Goal: Information Seeking & Learning: Check status

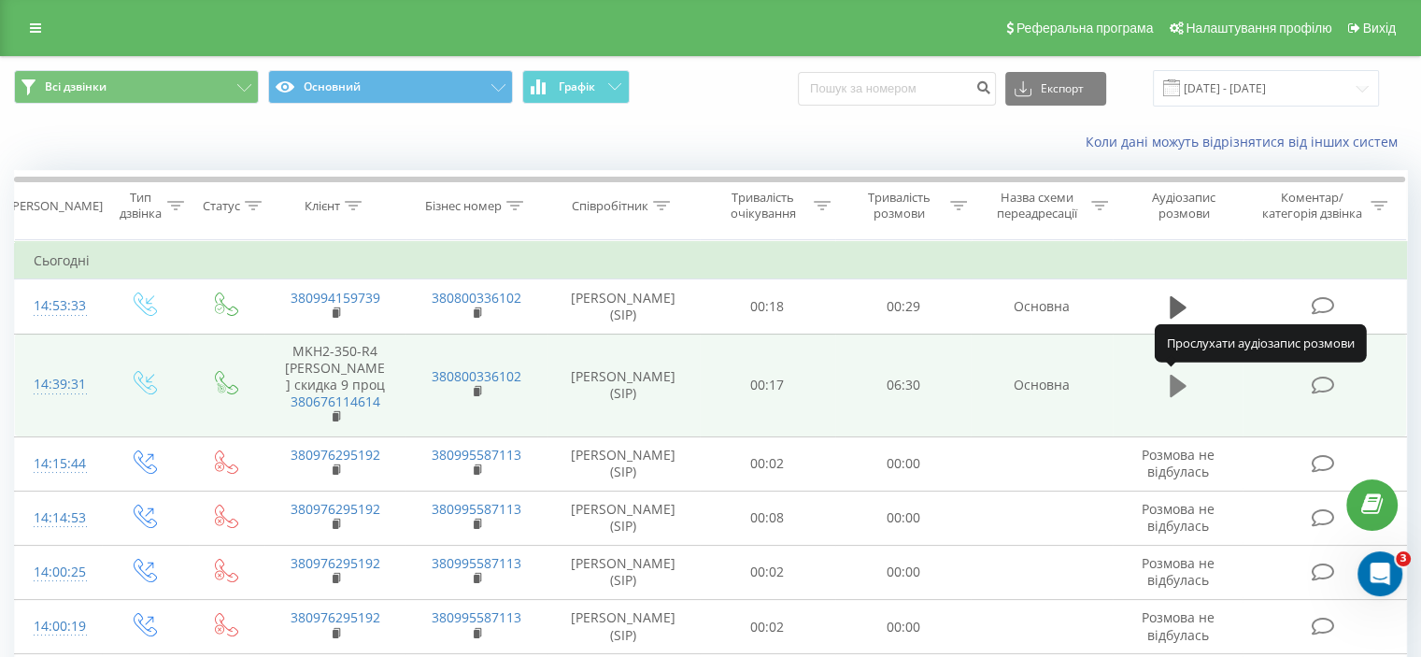
click at [1175, 384] on icon at bounding box center [1178, 386] width 17 height 22
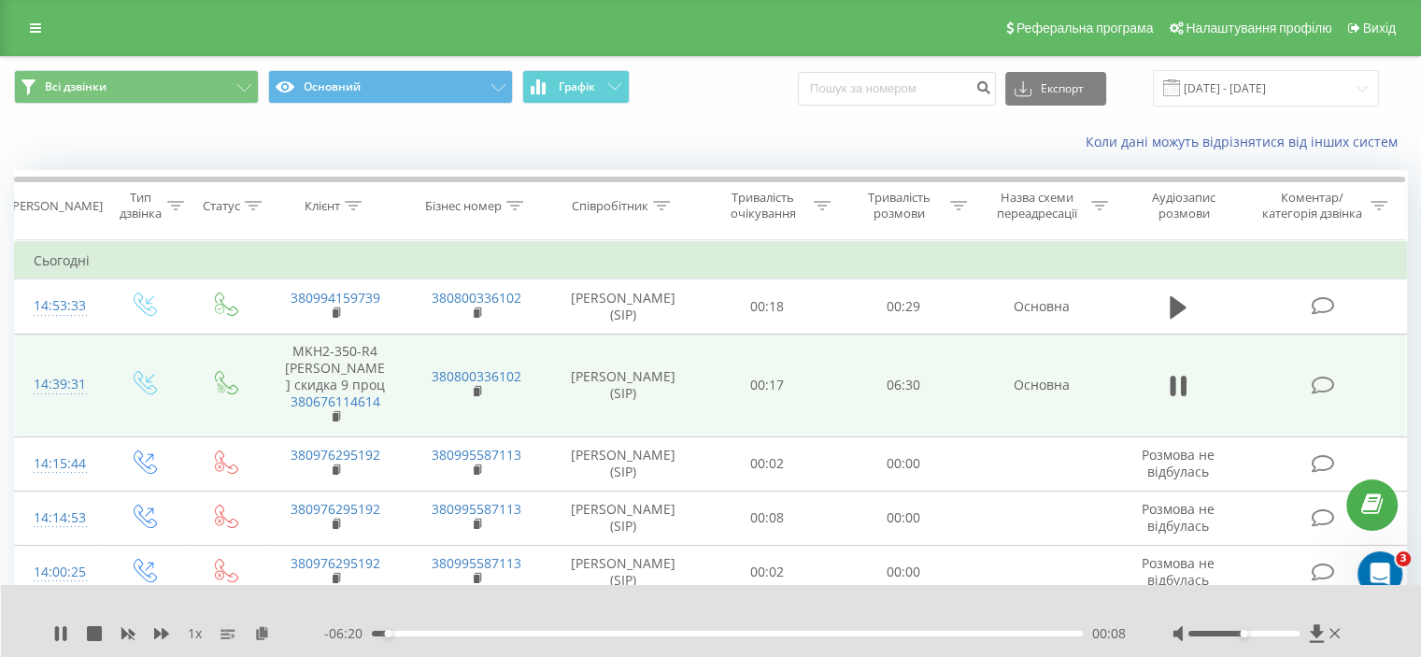
click at [544, 636] on div "- 06:20 00:08 00:08" at bounding box center [725, 633] width 802 height 19
drag, startPoint x: 390, startPoint y: 637, endPoint x: 539, endPoint y: 625, distance: 150.0
click at [539, 625] on div "- 06:18 00:11 00:11" at bounding box center [725, 633] width 802 height 19
drag, startPoint x: 394, startPoint y: 631, endPoint x: 519, endPoint y: 637, distance: 125.4
click at [519, 637] on div "- 05:08 01:21 01:21" at bounding box center [725, 633] width 802 height 19
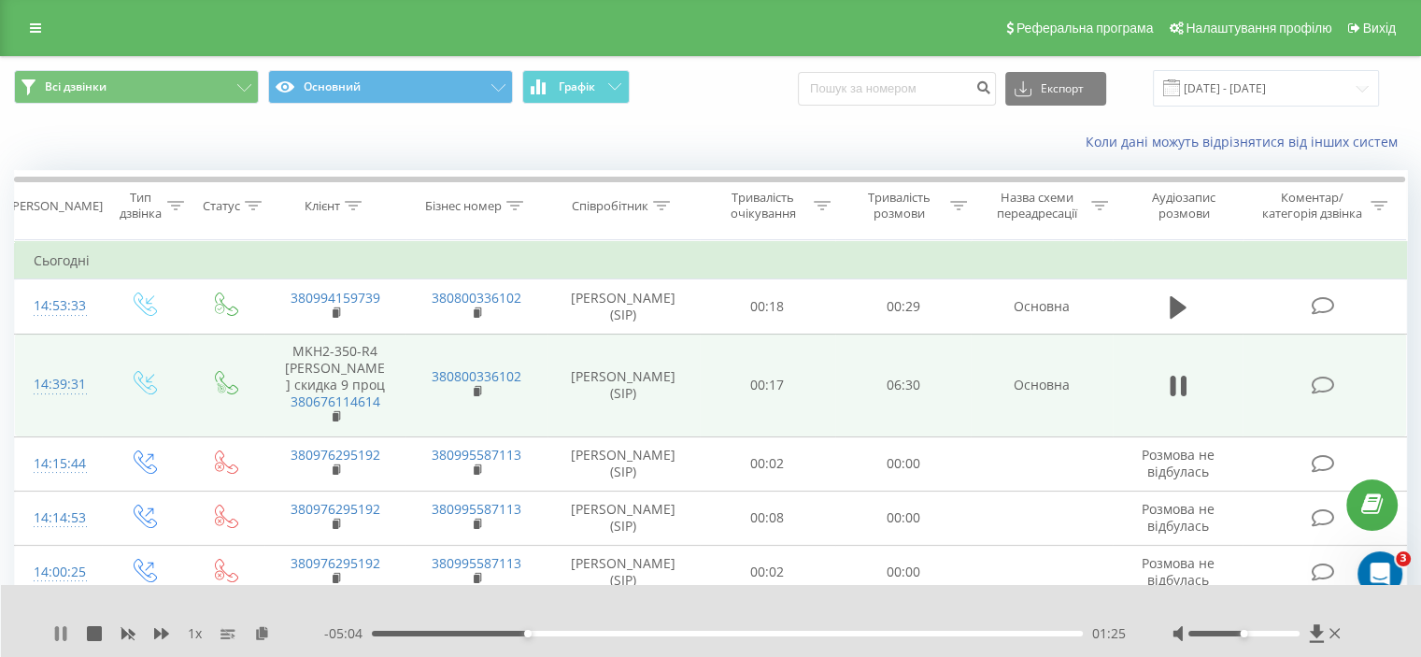
click at [55, 635] on div "1 x - 05:04 01:25 01:25" at bounding box center [711, 621] width 1421 height 72
click at [61, 632] on icon at bounding box center [60, 633] width 15 height 15
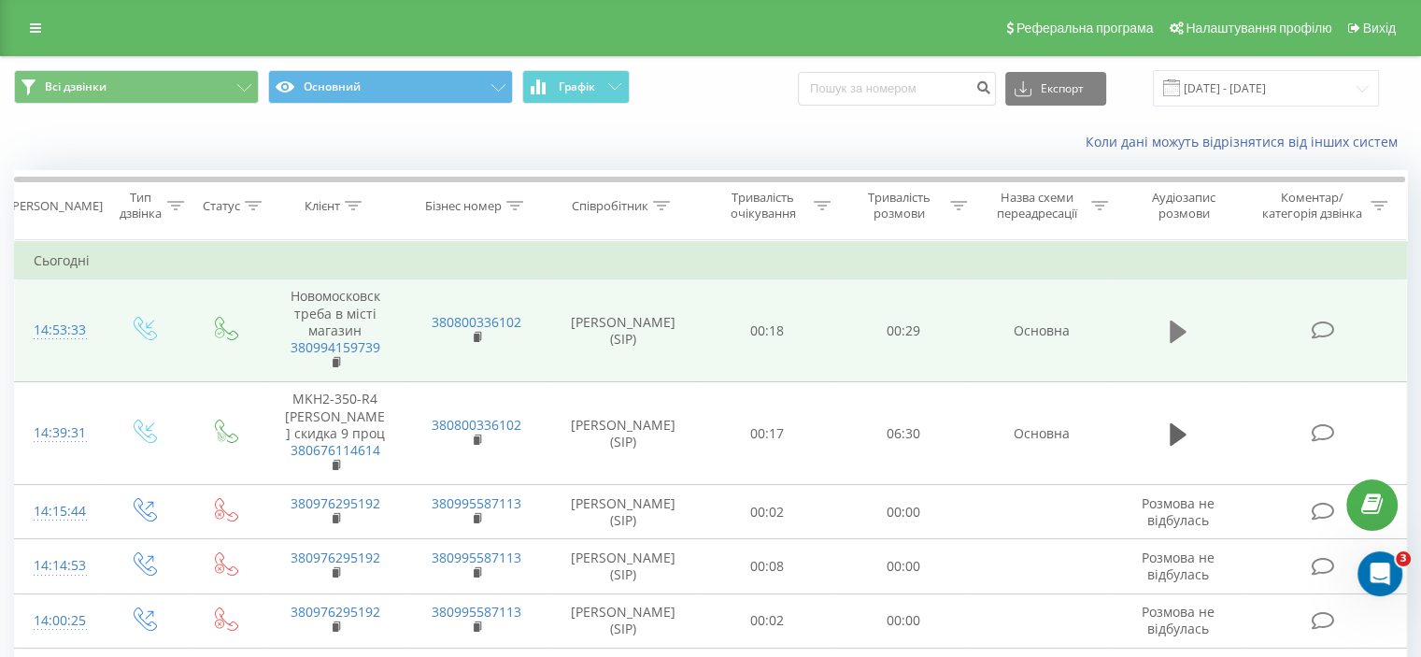
click at [1179, 325] on icon at bounding box center [1178, 331] width 17 height 22
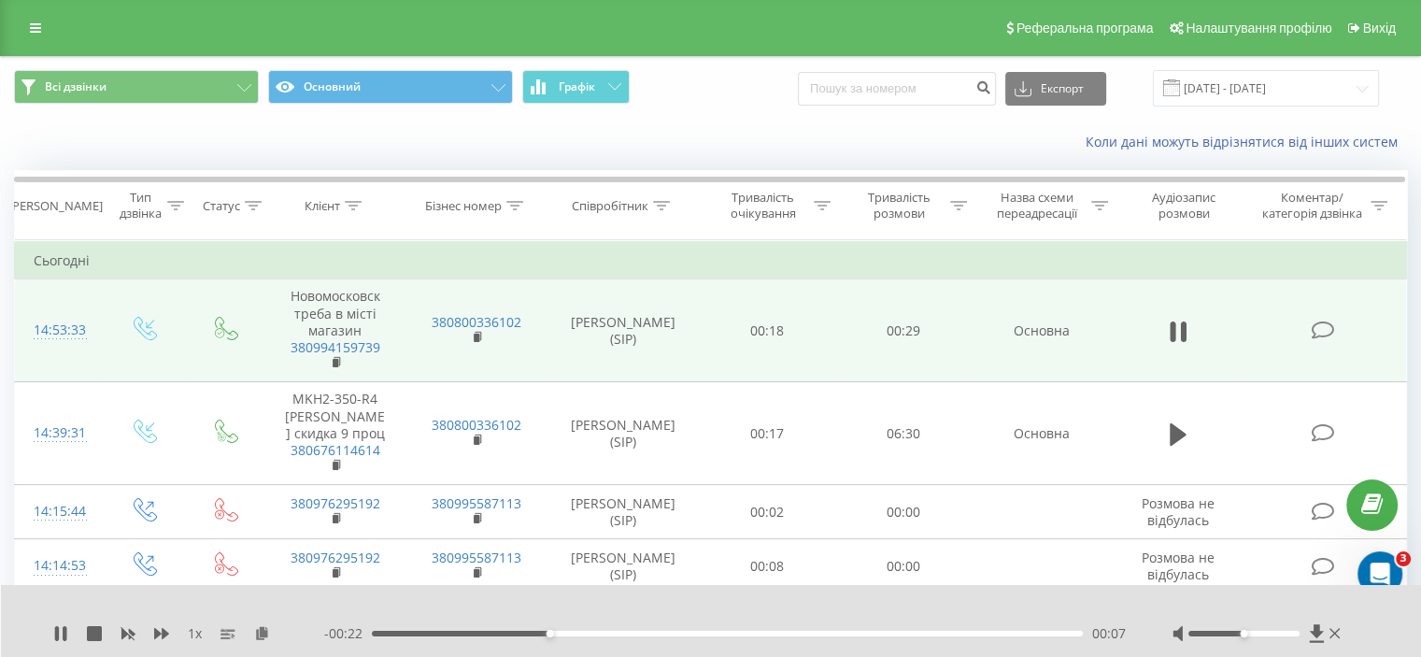
click at [679, 634] on div "00:07" at bounding box center [727, 634] width 711 height 6
click at [1180, 328] on icon at bounding box center [1178, 332] width 17 height 26
